Goal: Communication & Community: Ask a question

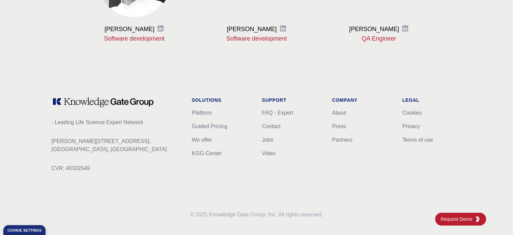
scroll to position [898, 0]
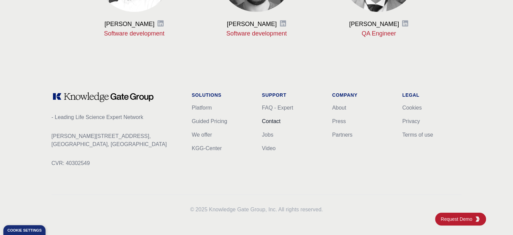
click at [270, 118] on link "Contact" at bounding box center [271, 121] width 19 height 6
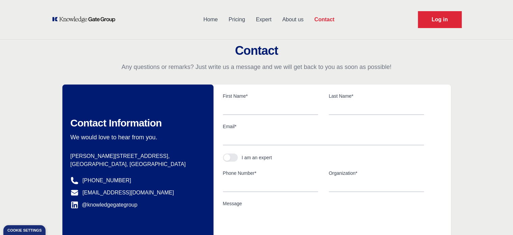
click at [236, 208] on textarea "Message" at bounding box center [323, 223] width 201 height 30
paste textarea "I am.taking this time again to reach out on this sad situation with your compan…"
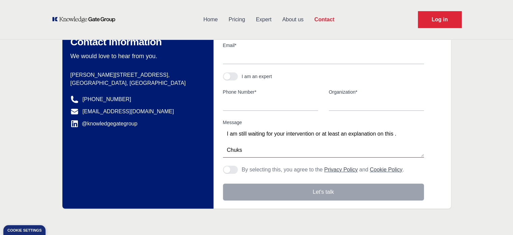
scroll to position [80, 0]
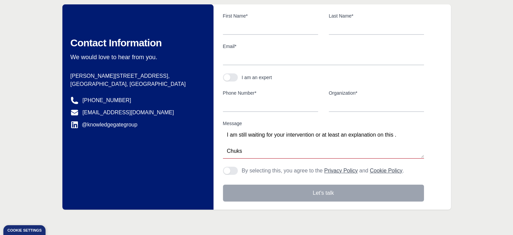
type textarea "I am.taking this time again to reach out on this sad situation with your compan…"
click at [230, 75] on button "button" at bounding box center [230, 77] width 15 height 8
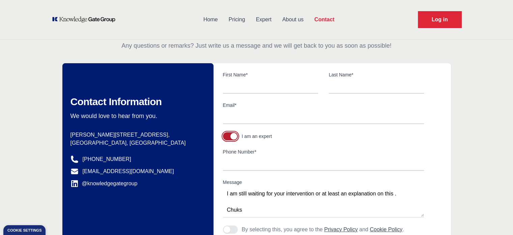
scroll to position [22, 0]
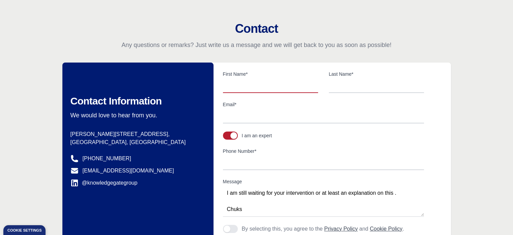
click at [250, 84] on input "text" at bounding box center [270, 86] width 95 height 14
type input "Chukwudi"
type input "Okoli"
type input "[EMAIL_ADDRESS][DOMAIN_NAME]"
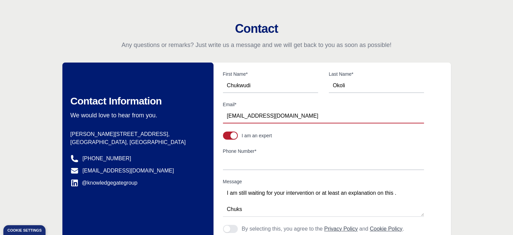
type input "[PHONE_NUMBER]"
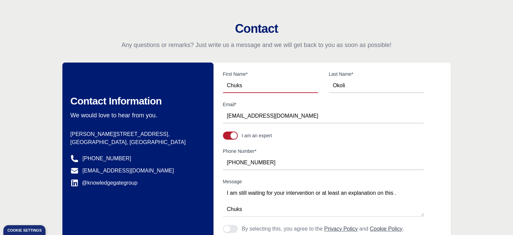
type input "Chuks"
click at [277, 164] on input "[PHONE_NUMBER]" at bounding box center [323, 163] width 201 height 14
type input "14163467521"
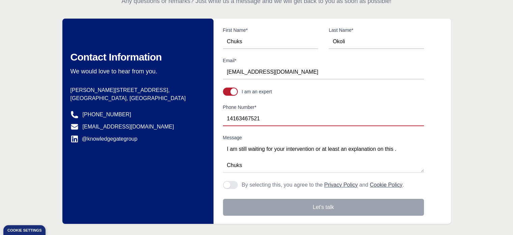
scroll to position [116, 0]
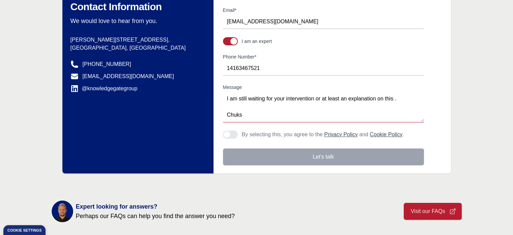
click at [301, 121] on textarea "I am.taking this time again to reach out on this sad situation with your compan…" at bounding box center [323, 107] width 201 height 30
click at [229, 133] on span "button" at bounding box center [227, 134] width 7 height 7
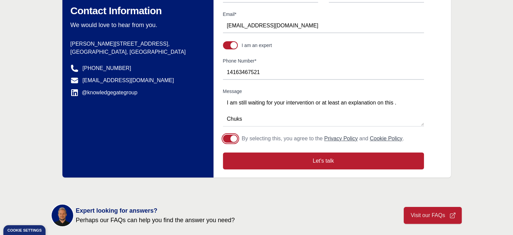
scroll to position [134, 0]
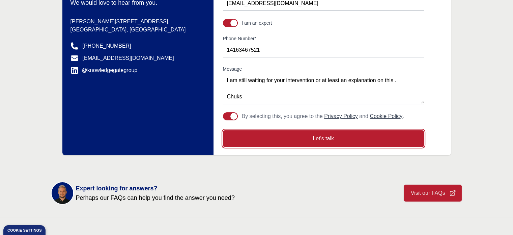
click at [318, 136] on button "Let's talk" at bounding box center [323, 138] width 201 height 17
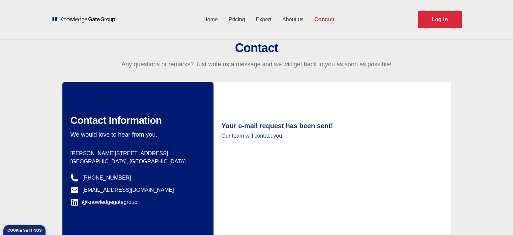
scroll to position [0, 0]
